Goal: Find specific page/section: Find specific page/section

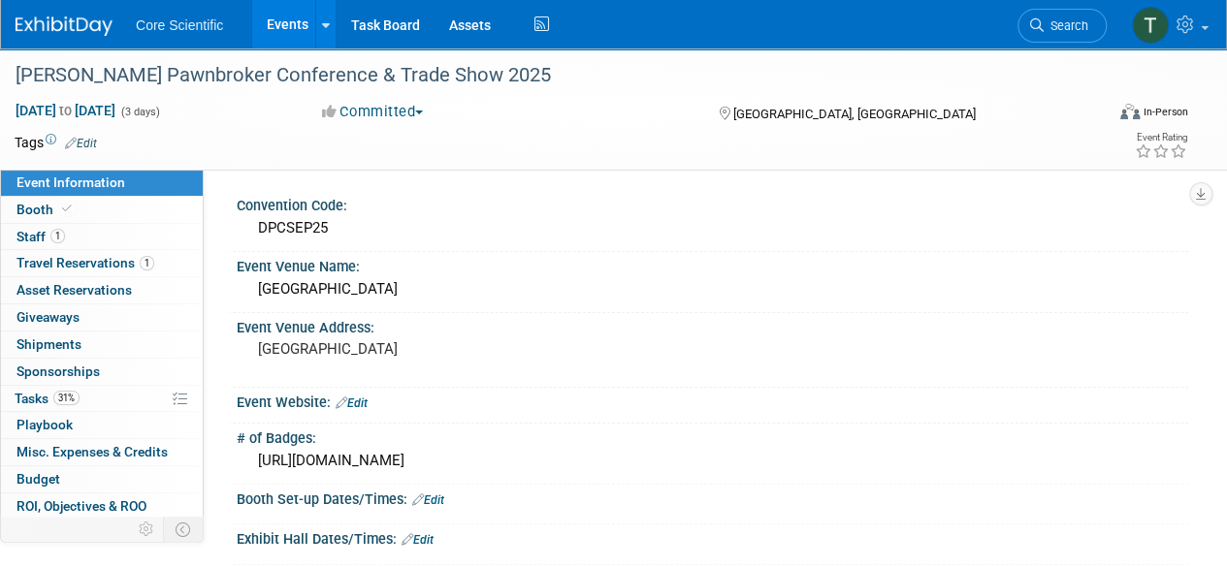
click at [62, 35] on img at bounding box center [64, 25] width 97 height 19
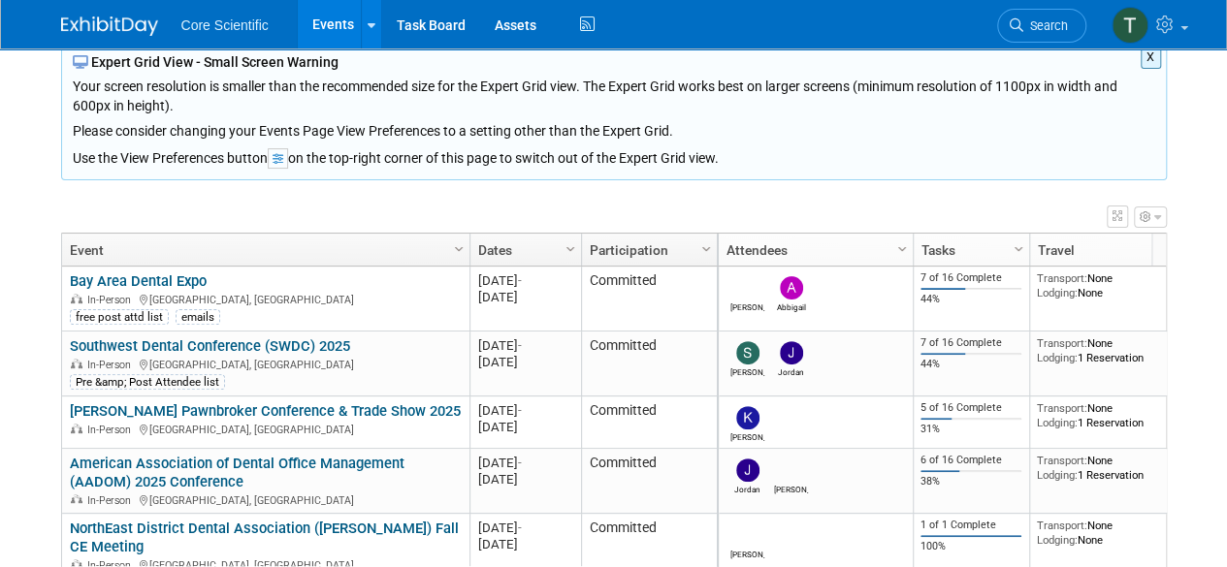
scroll to position [151, 0]
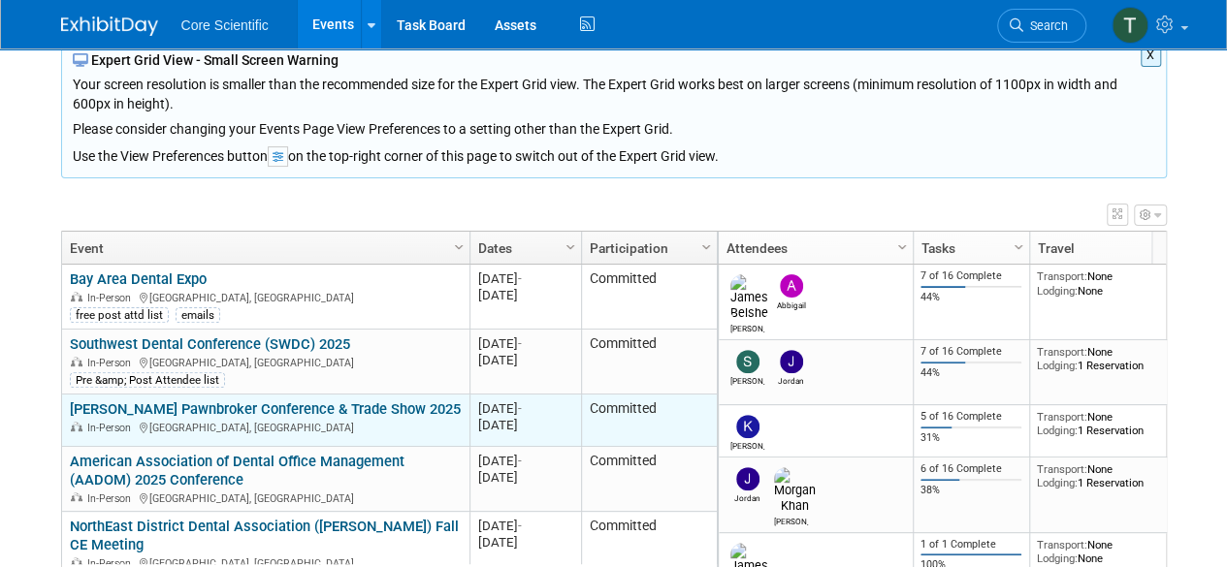
click at [186, 405] on link "[PERSON_NAME] Pawnbroker Conference & Trade Show 2025" at bounding box center [265, 409] width 391 height 17
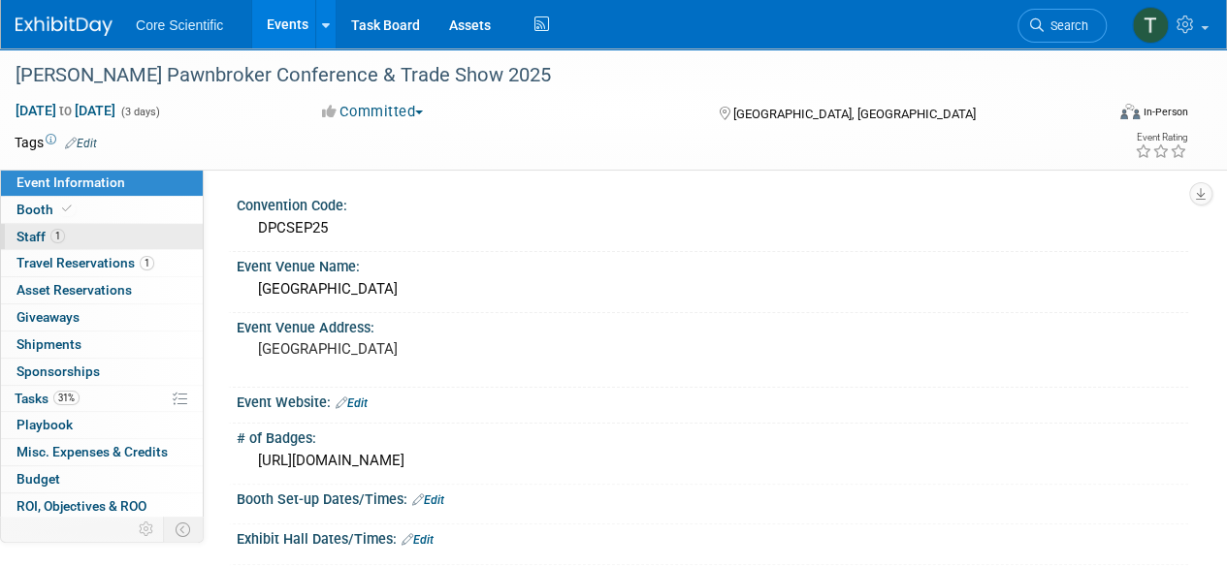
click at [40, 243] on span "Staff 1" at bounding box center [40, 237] width 49 height 16
